Goal: Transaction & Acquisition: Purchase product/service

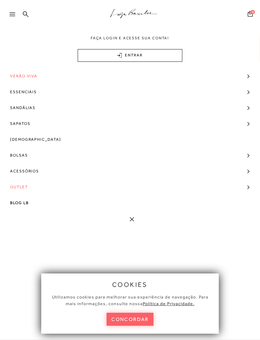
click at [33, 157] on link "Bolsas" at bounding box center [130, 155] width 260 height 16
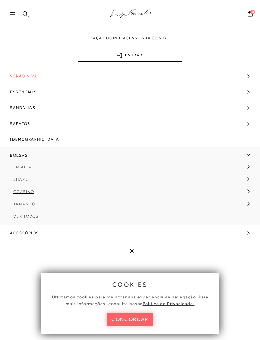
click at [29, 168] on span "Em Alta" at bounding box center [22, 167] width 18 height 4
click at [138, 318] on button "concordar" at bounding box center [129, 319] width 47 height 13
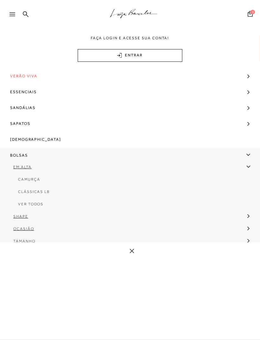
click at [39, 205] on span "Ver Todos" at bounding box center [30, 204] width 25 height 4
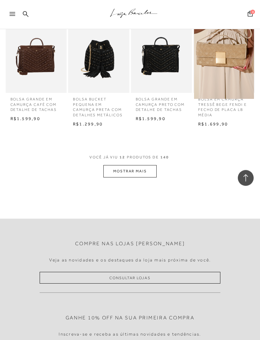
click at [144, 169] on button "MOSTRAR MAIS" at bounding box center [129, 171] width 53 height 12
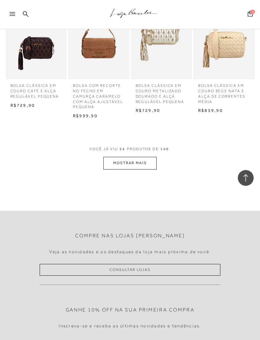
scroll to position [679, 0]
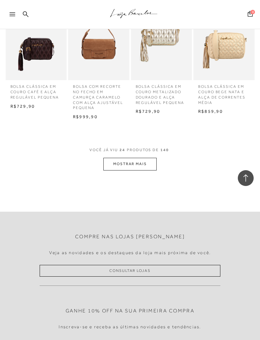
click at [130, 158] on button "MOSTRAR MAIS" at bounding box center [129, 164] width 53 height 12
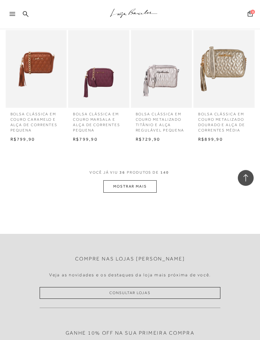
click at [141, 181] on button "MOSTRAR MAIS" at bounding box center [129, 187] width 53 height 12
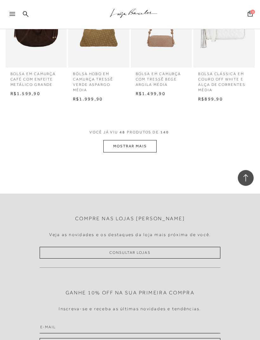
click at [149, 140] on button "MOSTRAR MAIS" at bounding box center [129, 146] width 53 height 12
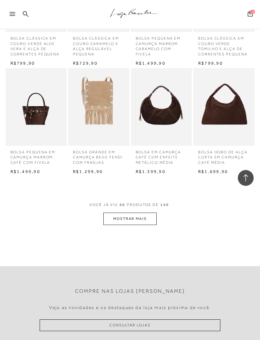
scroll to position [1654, 0]
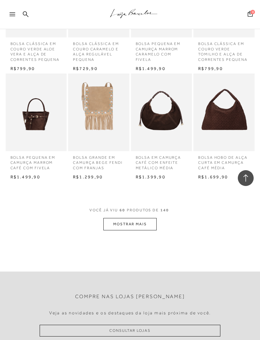
click at [123, 218] on button "MOSTRAR MAIS" at bounding box center [129, 224] width 53 height 12
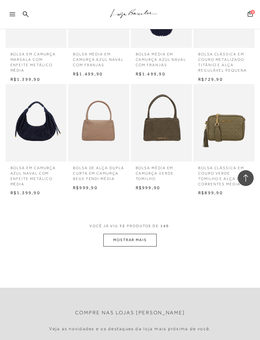
scroll to position [1980, 0]
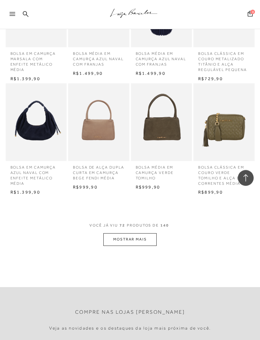
click at [10, 14] on icon at bounding box center [13, 14] width 6 height 4
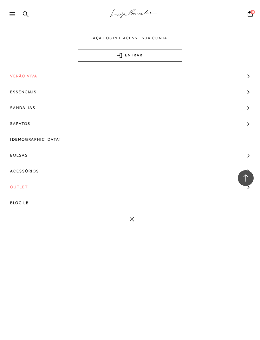
click at [30, 157] on link "Bolsas" at bounding box center [130, 155] width 260 height 16
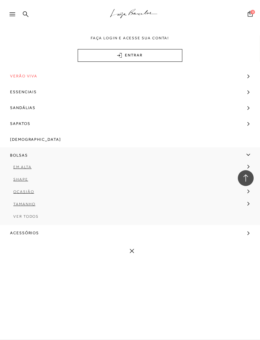
click at [33, 218] on span "Ver Todos" at bounding box center [25, 216] width 25 height 4
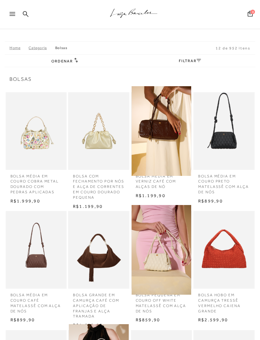
scroll to position [6, 0]
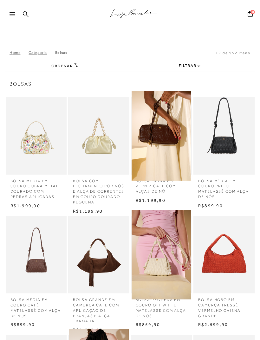
click at [12, 14] on icon at bounding box center [13, 14] width 6 height 4
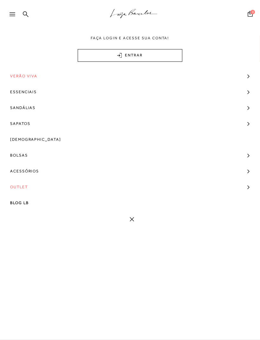
click at [34, 157] on link "Bolsas" at bounding box center [130, 155] width 260 height 16
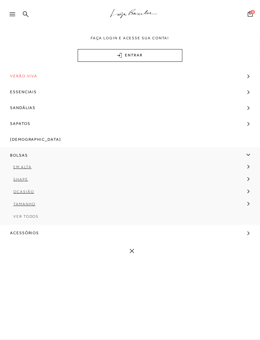
click at [34, 205] on span "Tamanho" at bounding box center [24, 204] width 22 height 4
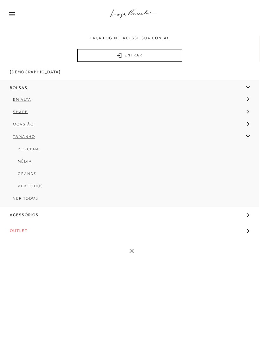
scroll to position [68, 0]
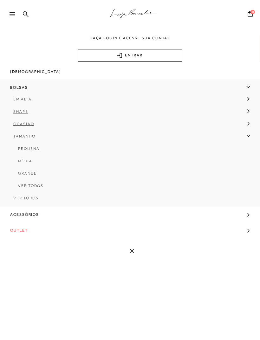
click at [32, 126] on span "Ocasião" at bounding box center [23, 124] width 21 height 4
click at [27, 112] on span "Shape" at bounding box center [20, 111] width 15 height 4
click at [27, 138] on span "Tote" at bounding box center [23, 136] width 11 height 4
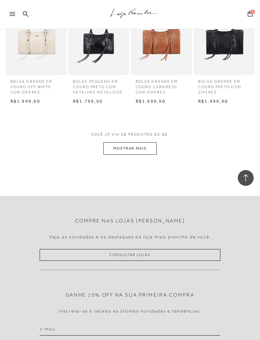
scroll to position [332, 0]
click at [146, 146] on button "MOSTRAR MAIS" at bounding box center [129, 148] width 53 height 12
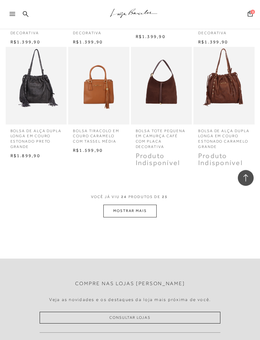
scroll to position [625, 0]
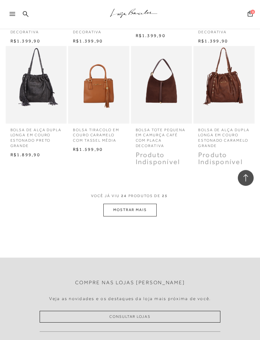
click at [142, 204] on button "MOSTRAR MAIS" at bounding box center [129, 210] width 53 height 12
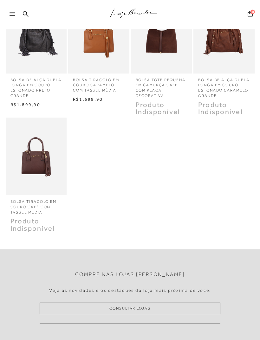
scroll to position [0, 0]
